Goal: Transaction & Acquisition: Purchase product/service

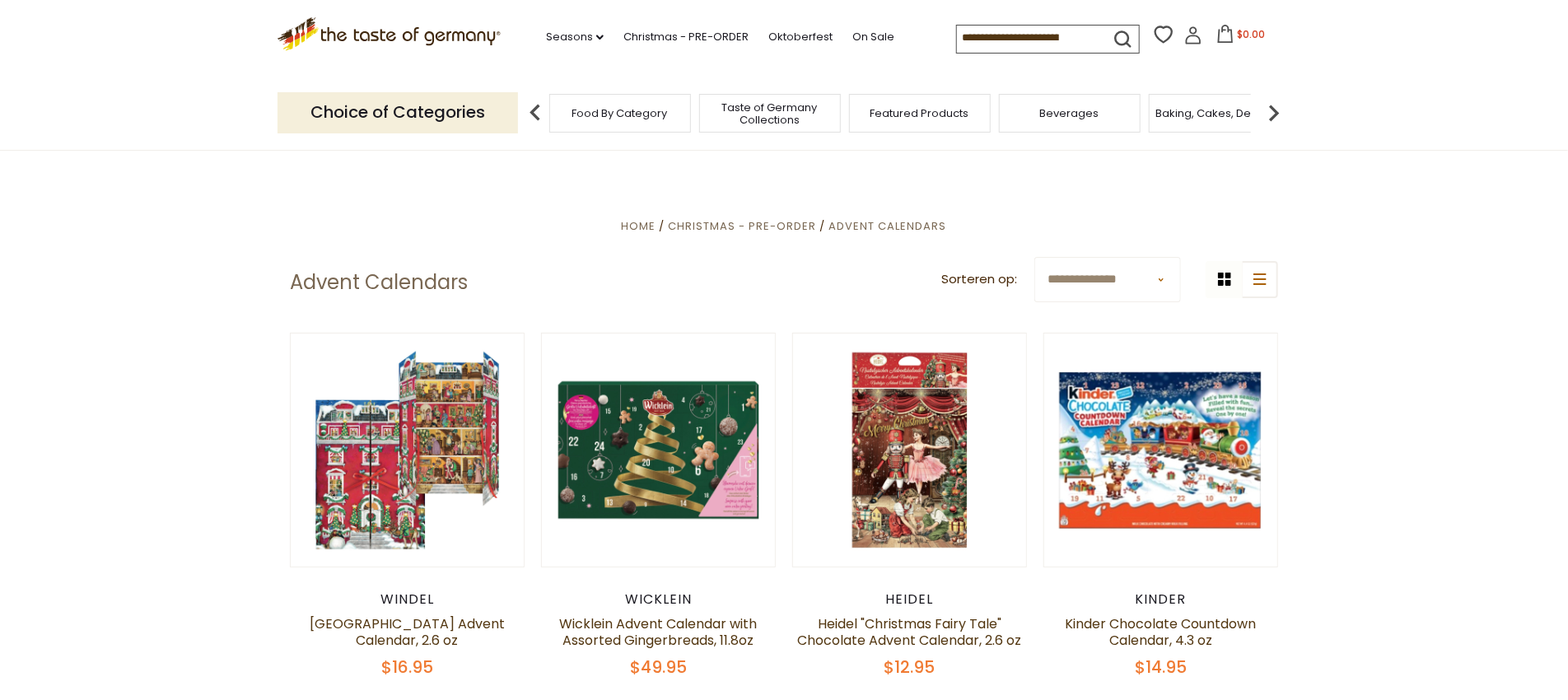
click at [1129, 280] on select "**********" at bounding box center [1108, 279] width 148 height 45
select select "*********"
click at [1034, 257] on select "**********" at bounding box center [1108, 279] width 148 height 45
